Goal: Task Accomplishment & Management: Complete application form

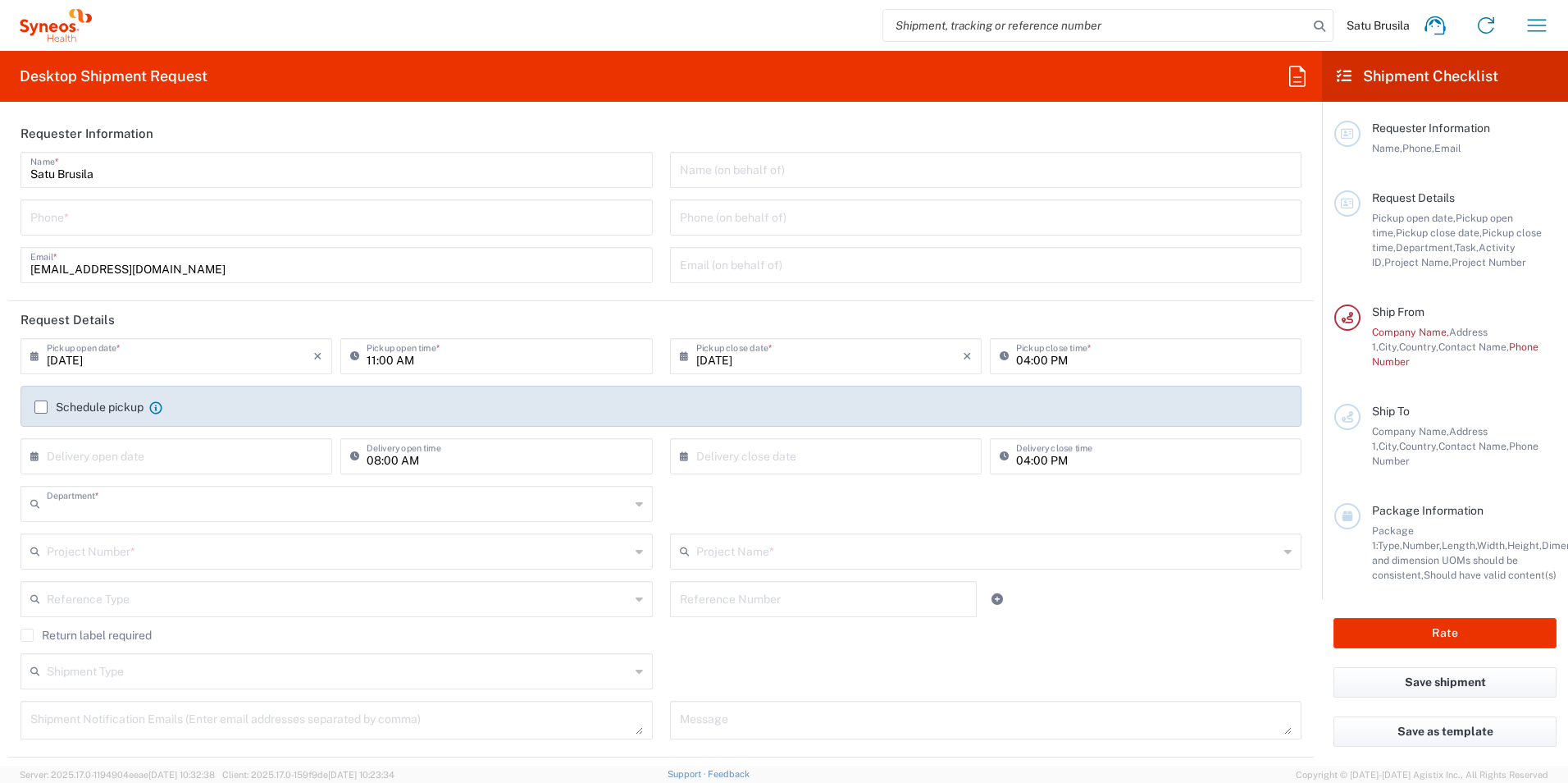
type input "3232"
type input "[GEOGRAPHIC_DATA]"
type input "Syneos Health Finland Oy FOR IT RETURNS PLEASE REFER TO IT SYNCUP PAGE"
click at [200, 217] on input "tel" at bounding box center [336, 216] width 612 height 29
click at [36, 223] on input "0451251032" at bounding box center [336, 216] width 612 height 29
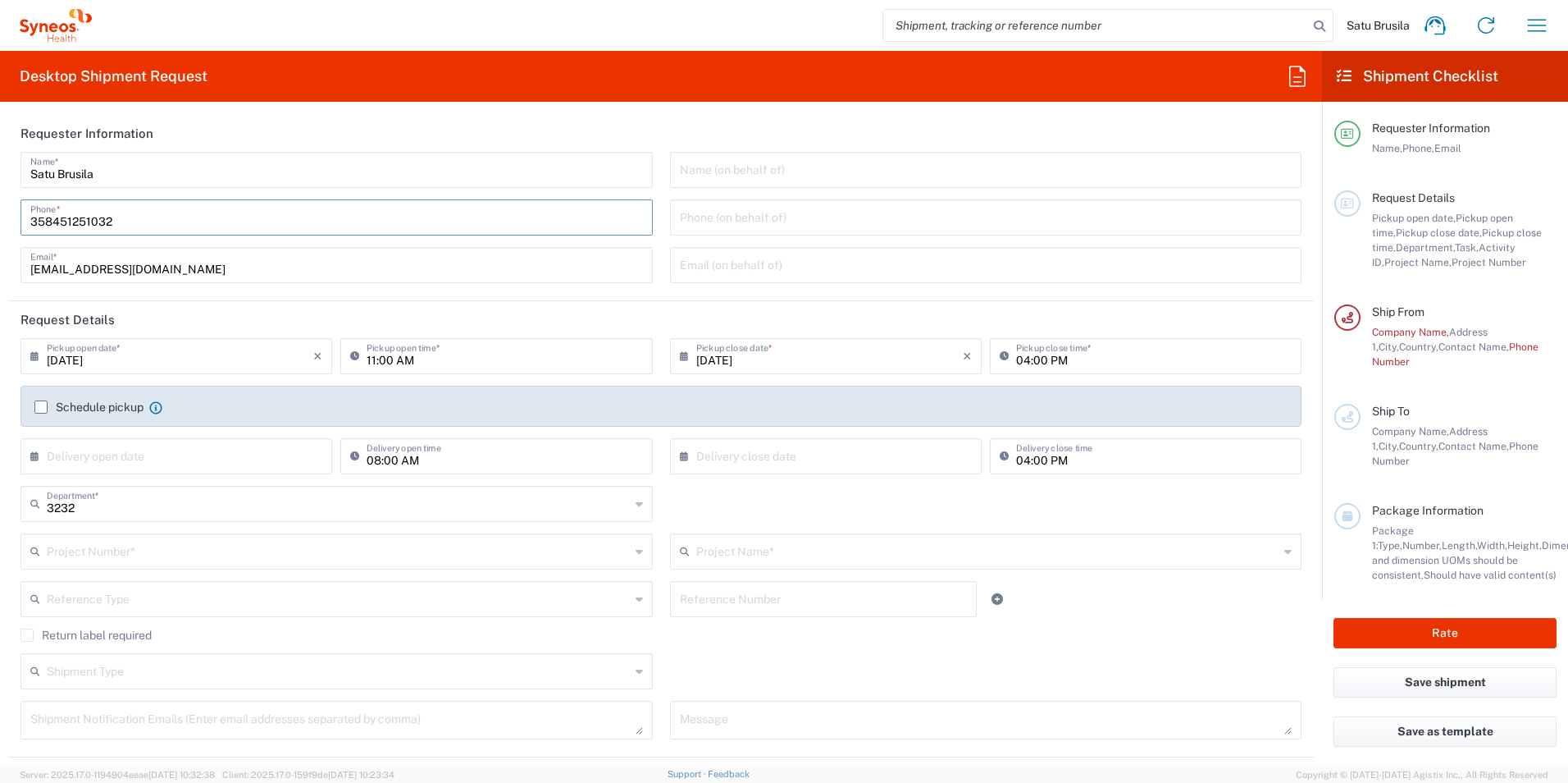
type input "358451251032"
